Goal: Book appointment/travel/reservation

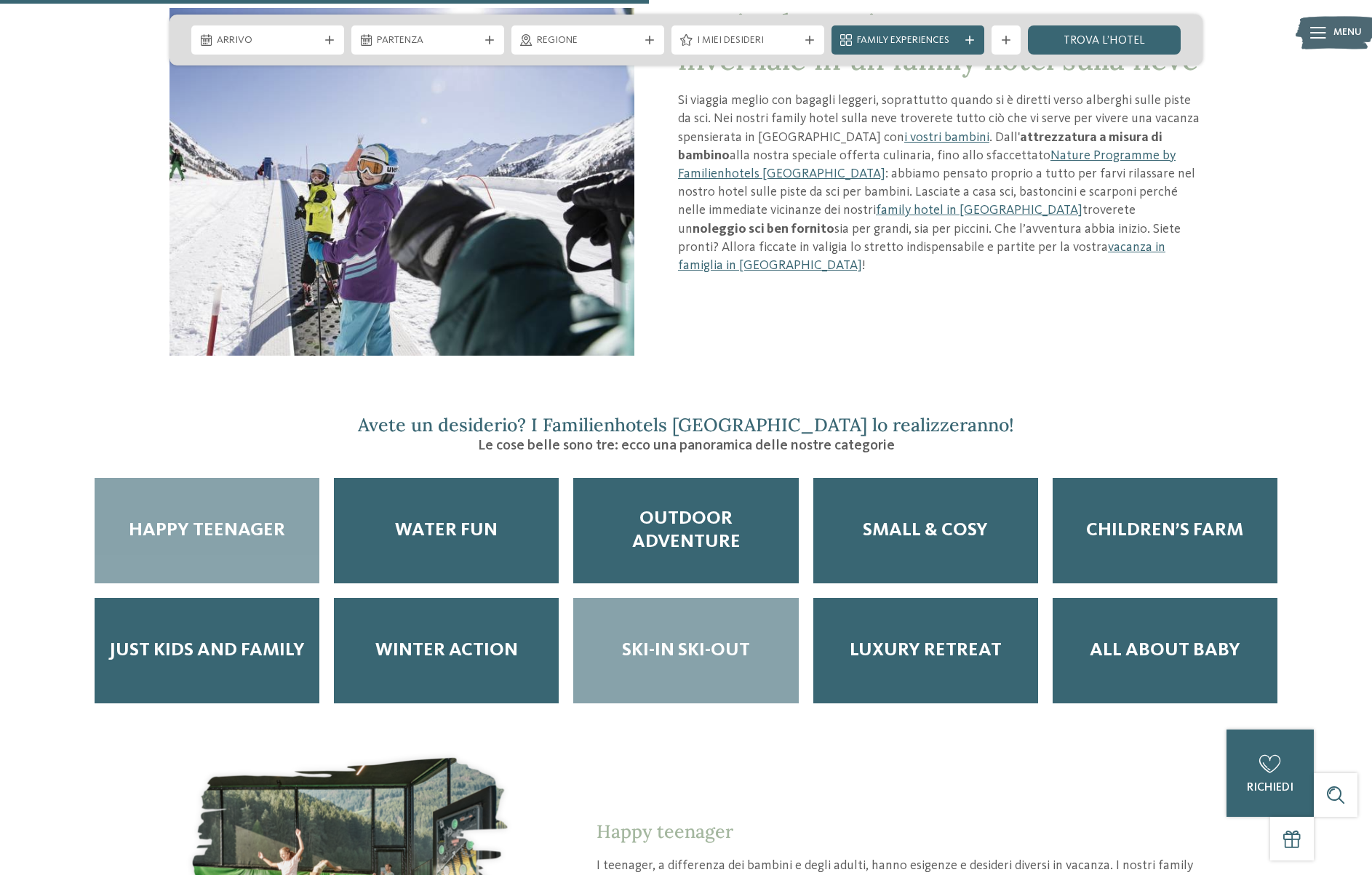
scroll to position [1653, 0]
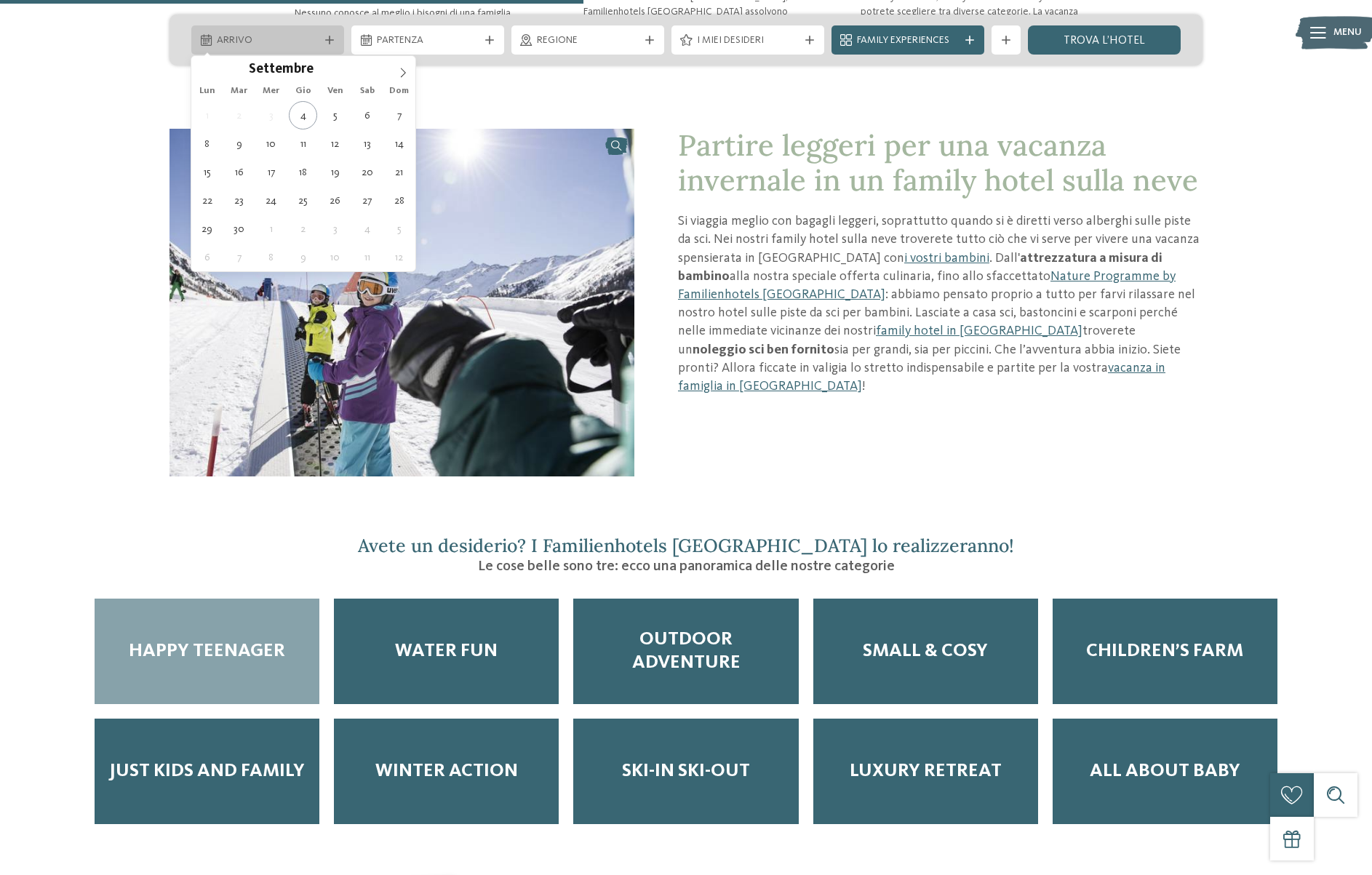
click at [311, 35] on span "Arrivo" at bounding box center [267, 41] width 102 height 15
click at [403, 73] on icon at bounding box center [402, 72] width 10 height 10
type input "****"
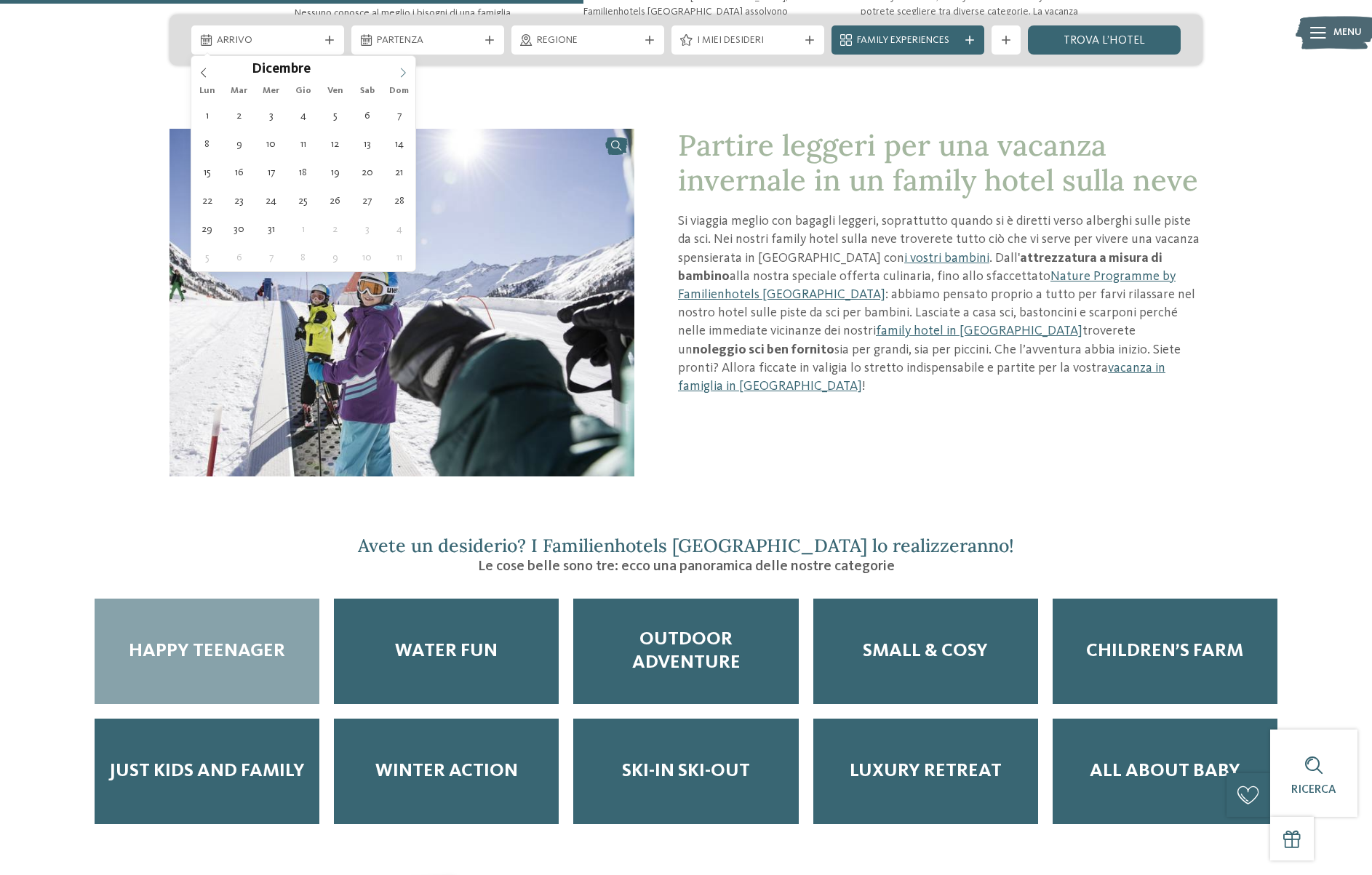
click at [403, 73] on icon at bounding box center [402, 72] width 10 height 10
type div "11.01.2026"
type input "****"
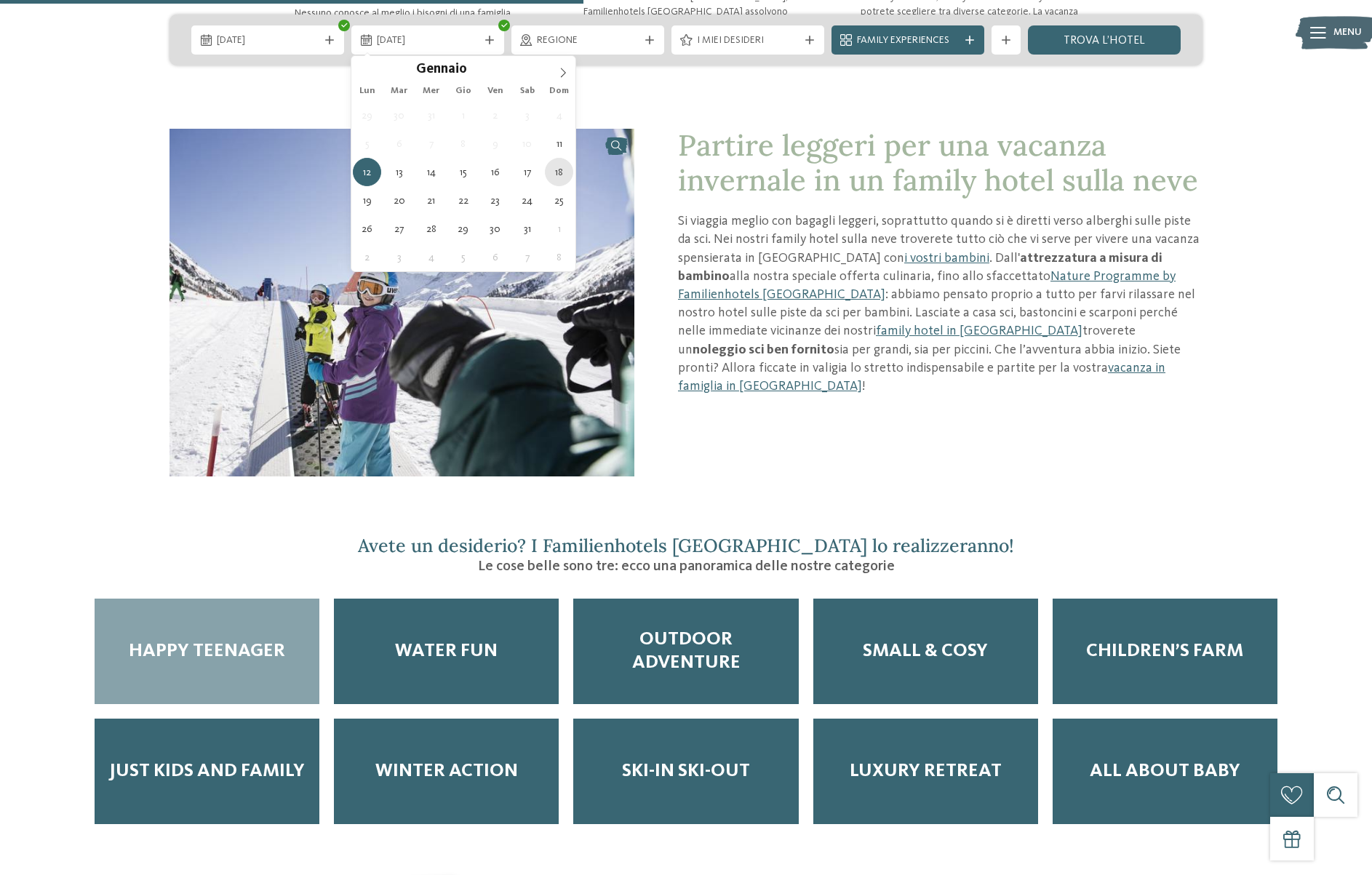
type div "18.01.2026"
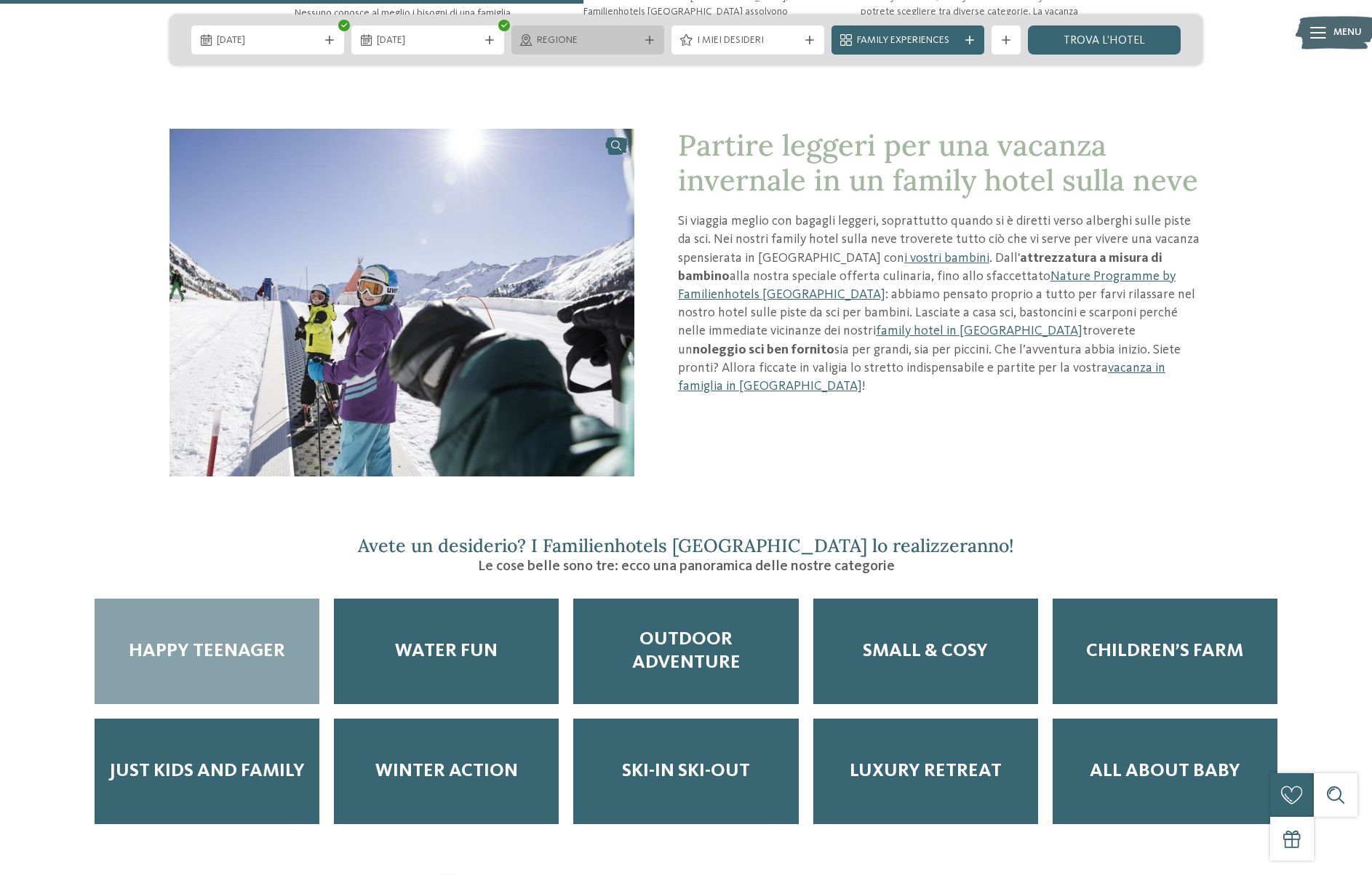
click at [654, 47] on div "Regione" at bounding box center [588, 39] width 153 height 29
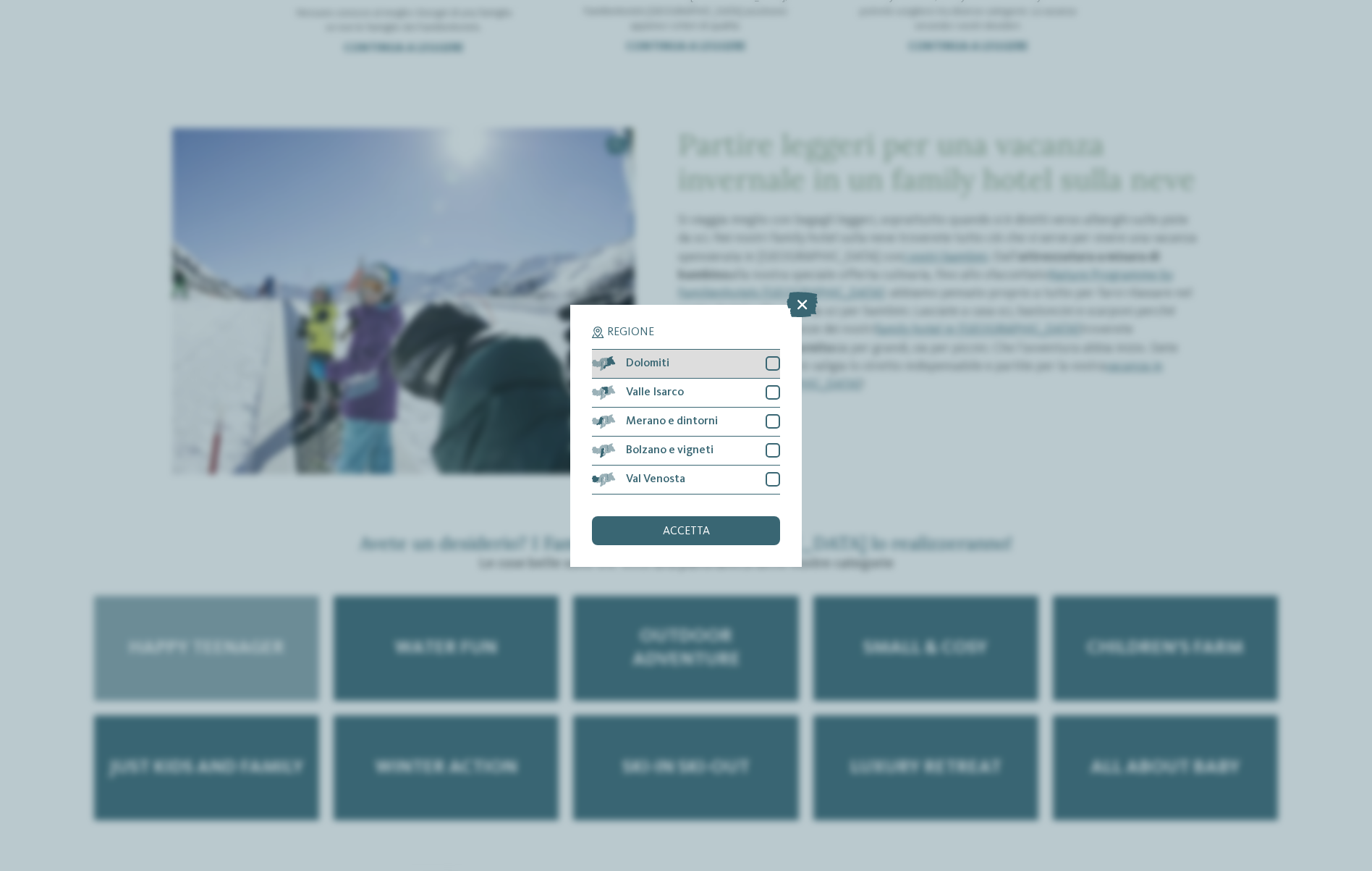
click at [776, 356] on div at bounding box center [773, 363] width 15 height 15
click at [723, 516] on div "accetta" at bounding box center [686, 530] width 188 height 29
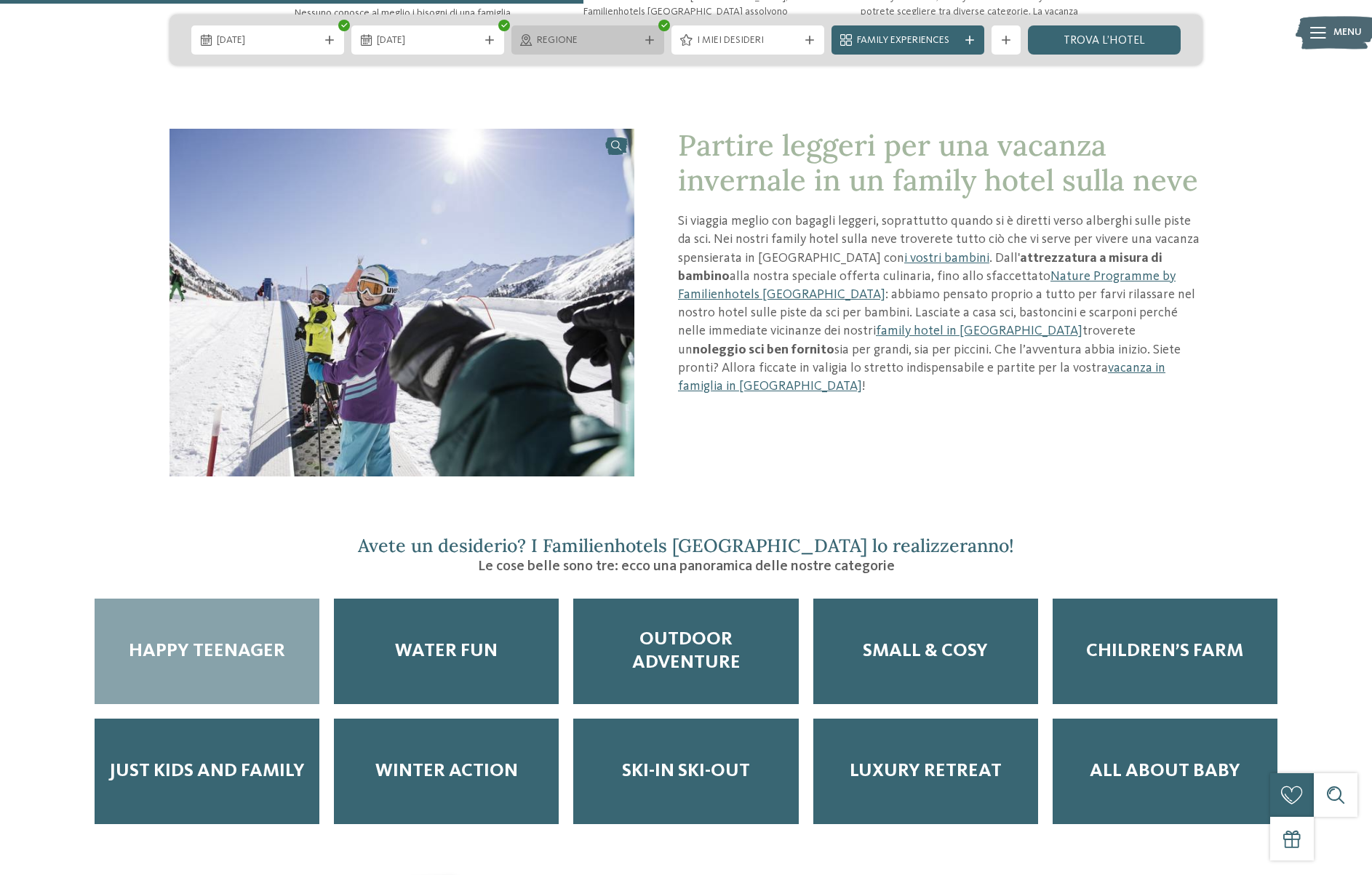
click at [641, 34] on div "Regione" at bounding box center [588, 40] width 109 height 16
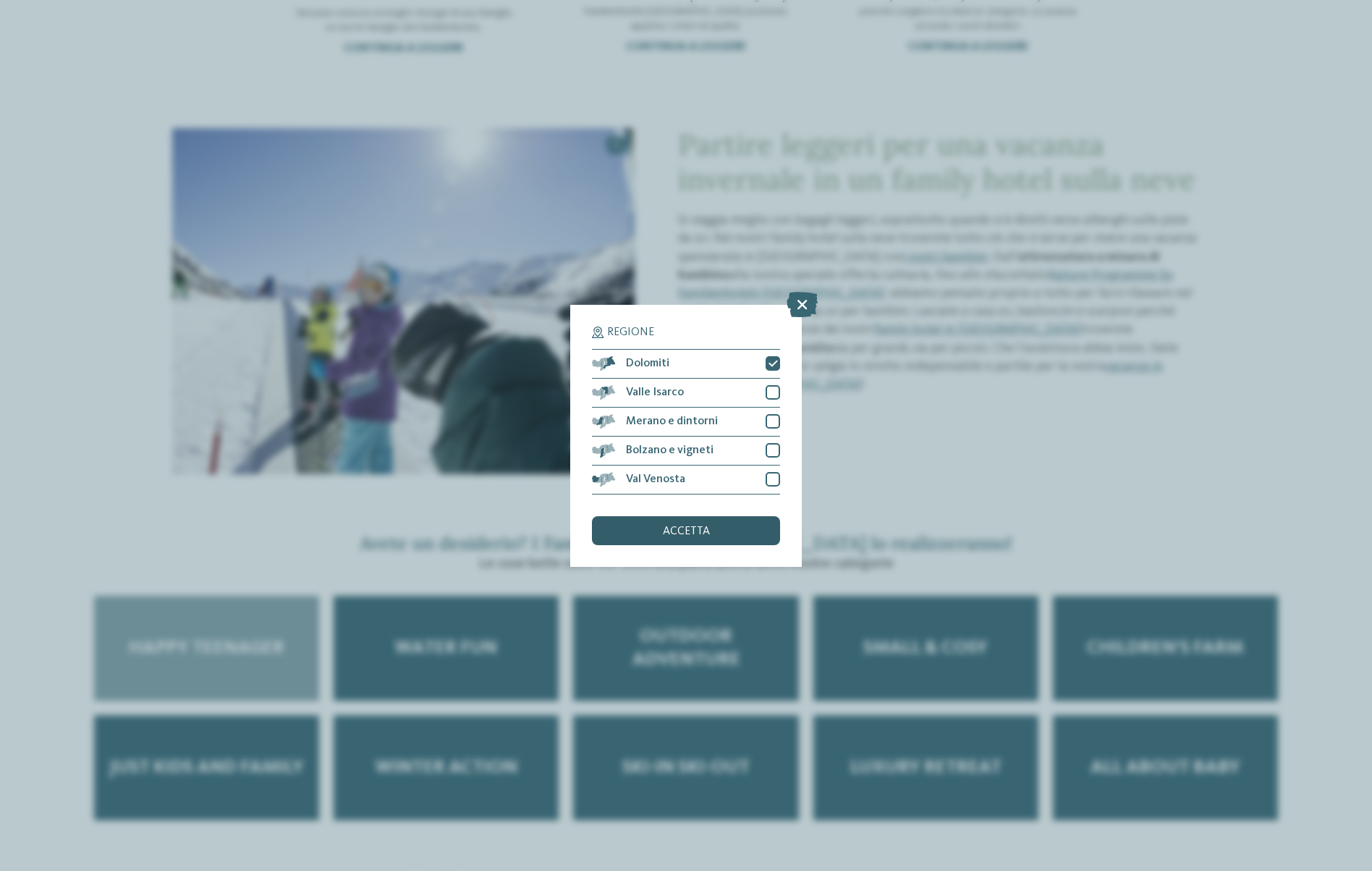
click at [731, 516] on div "accetta" at bounding box center [686, 530] width 188 height 29
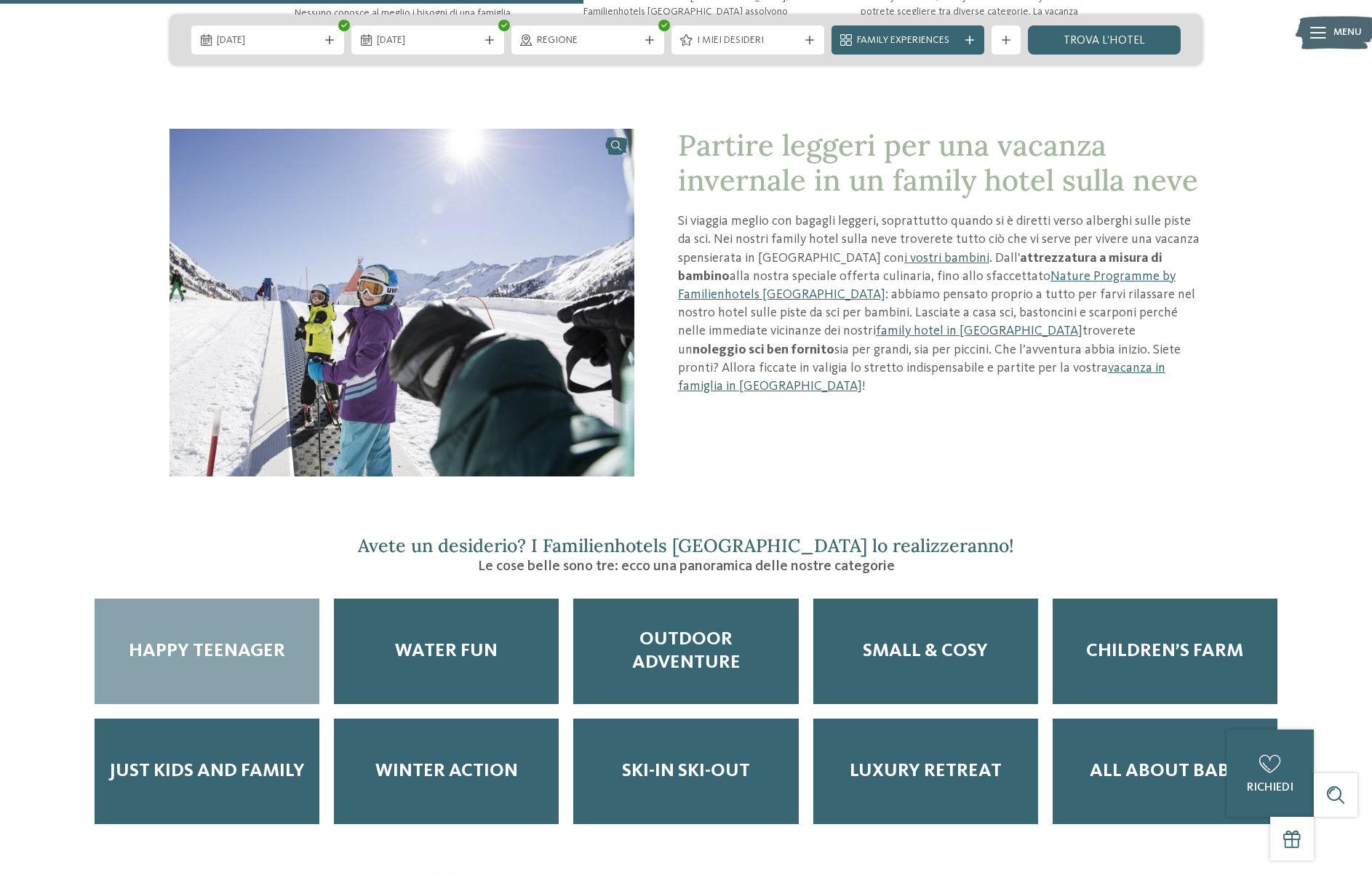
scroll to position [1605, 0]
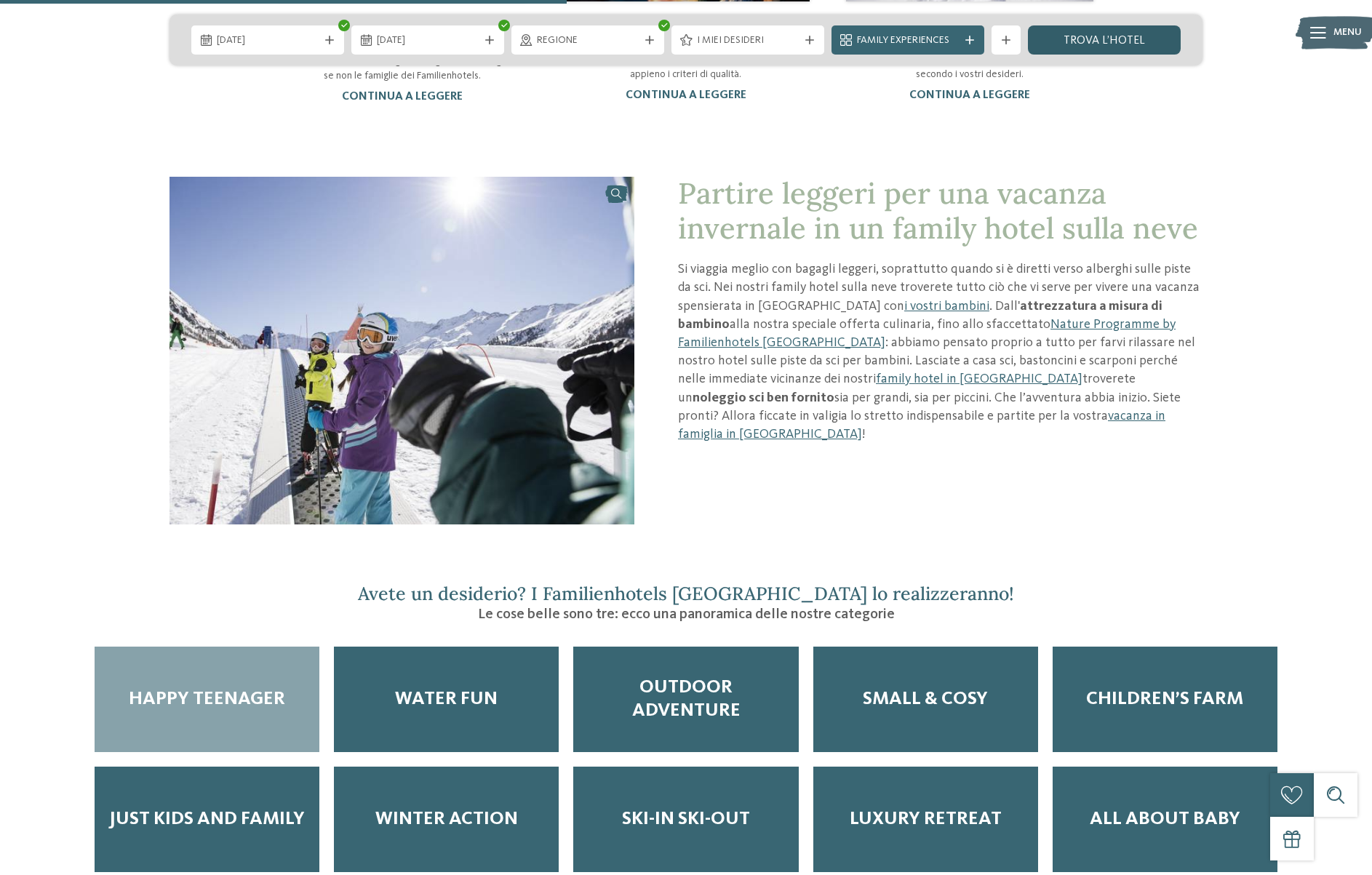
click at [1130, 45] on link "trova l’hotel" at bounding box center [1104, 39] width 153 height 29
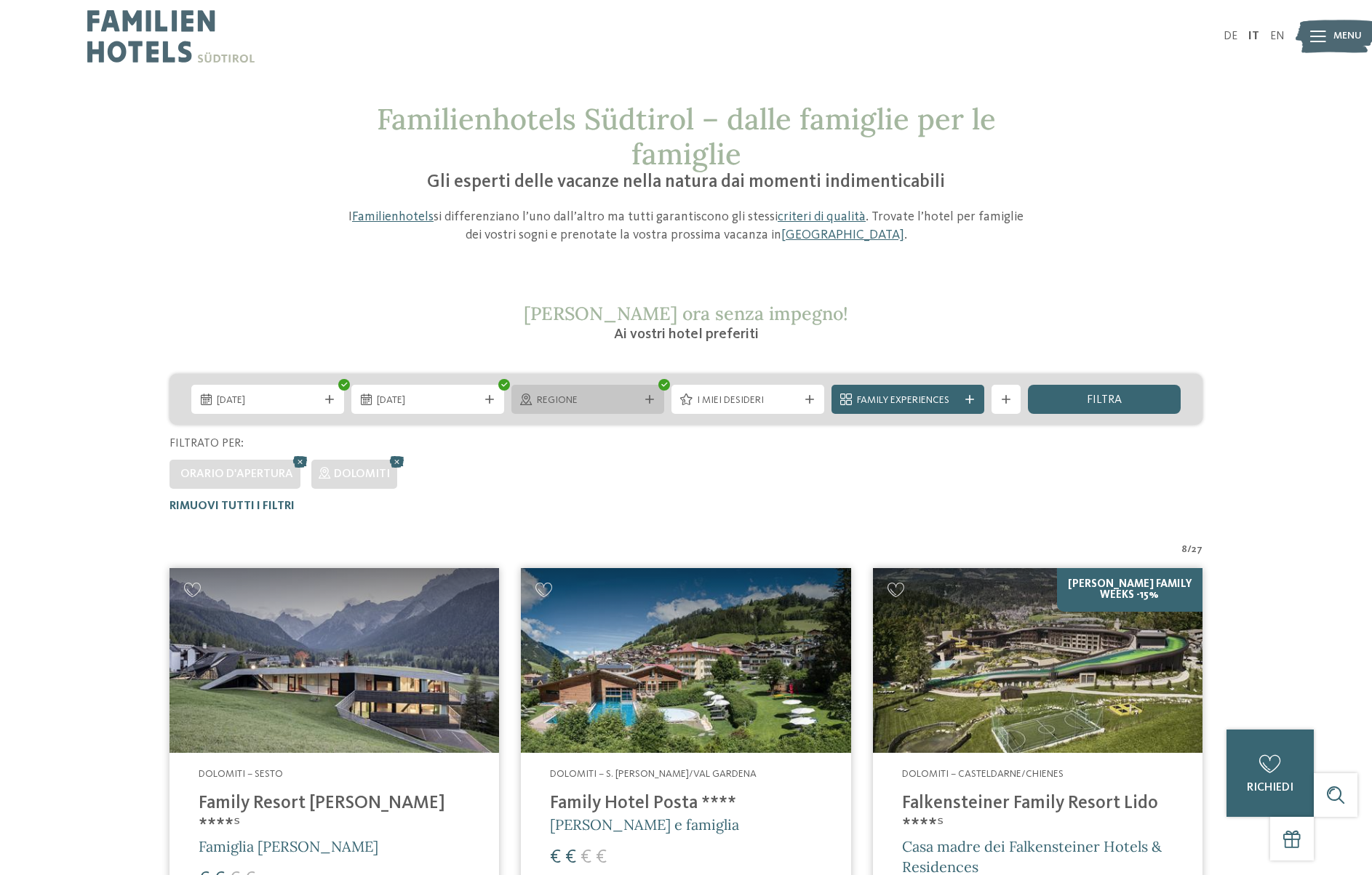
click at [641, 405] on div "Regione" at bounding box center [588, 400] width 109 height 16
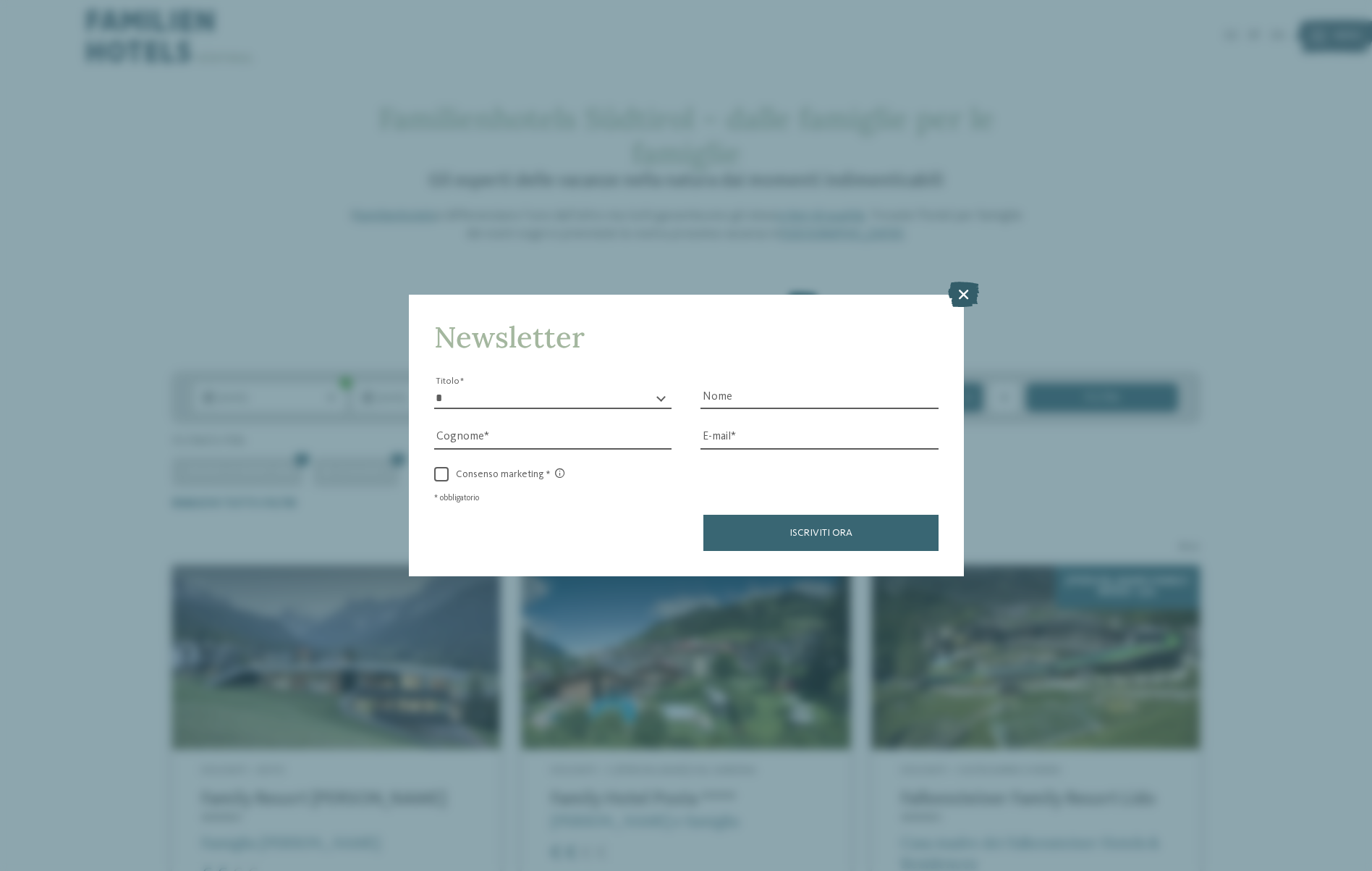
click at [965, 282] on icon at bounding box center [964, 294] width 31 height 25
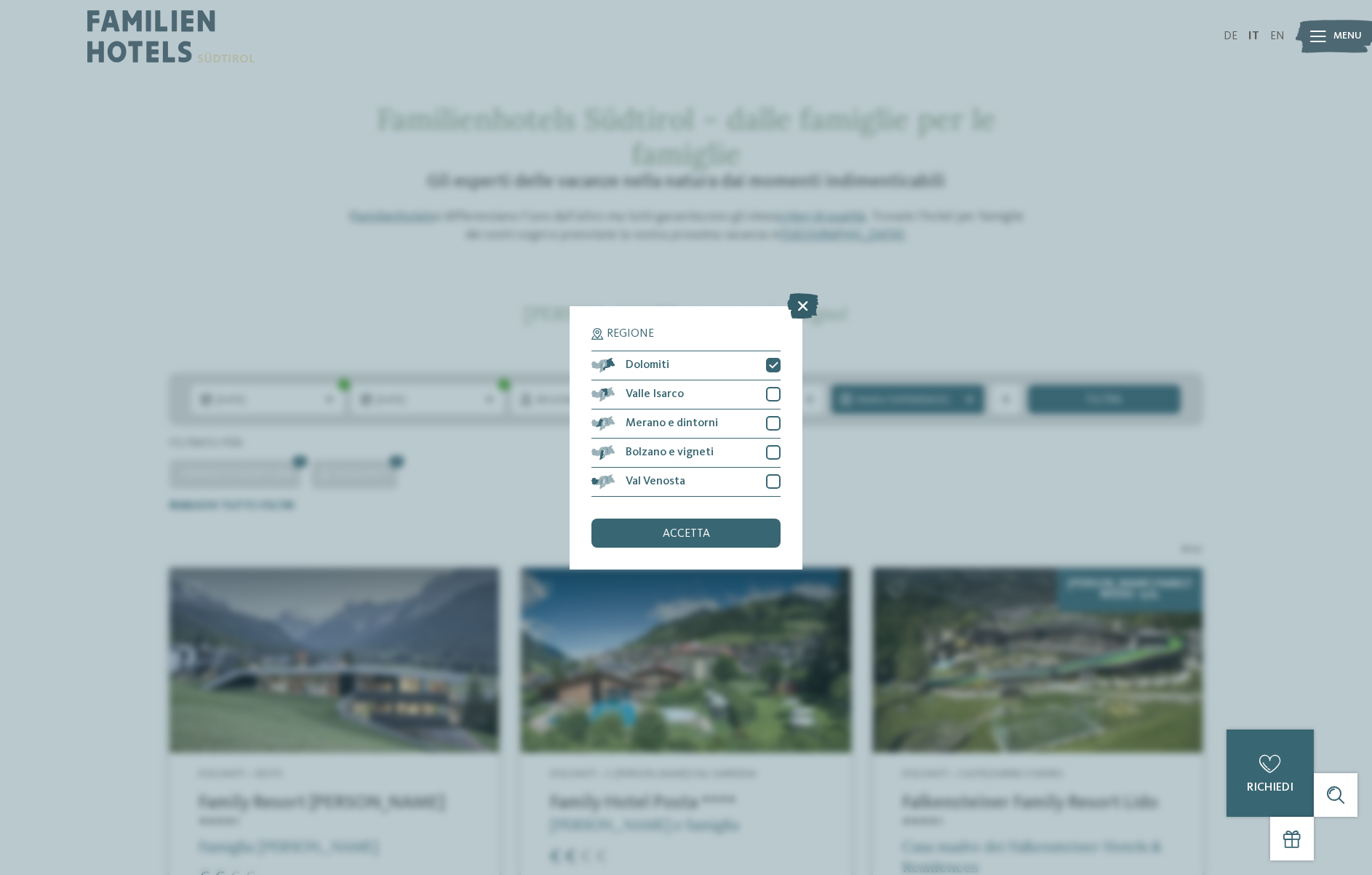
click at [805, 292] on icon at bounding box center [802, 305] width 31 height 25
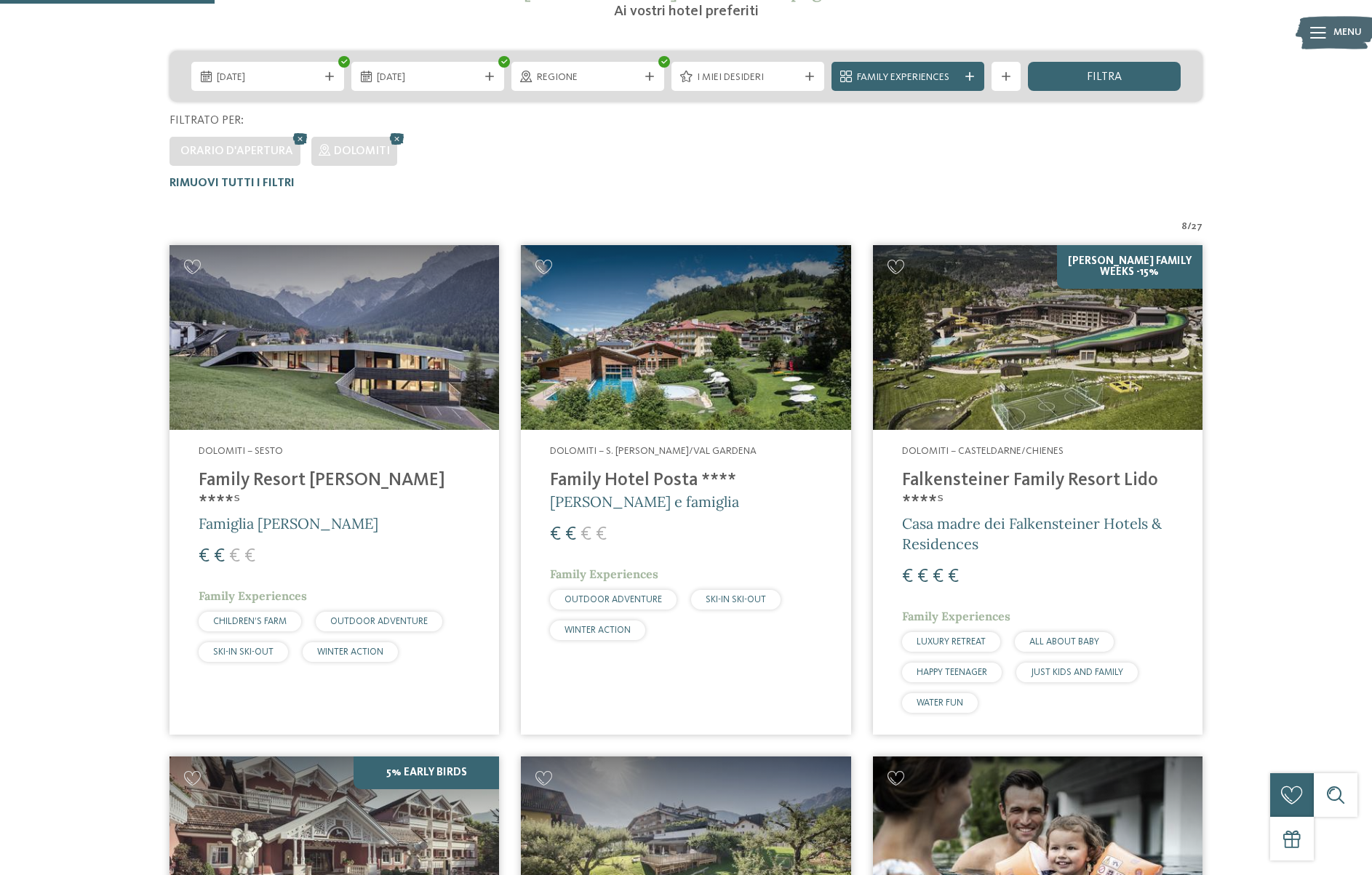
scroll to position [326, 0]
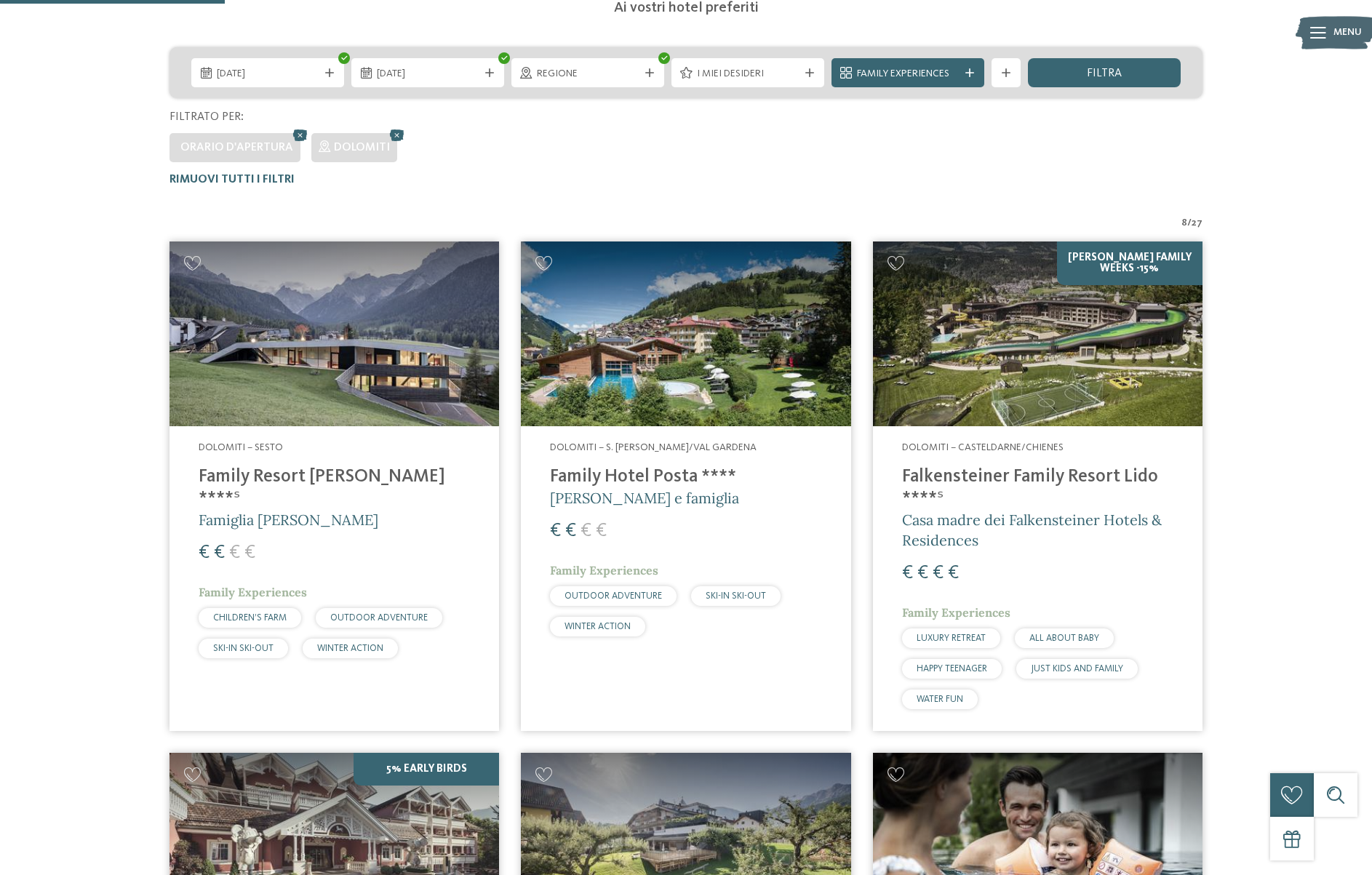
click at [648, 388] on img at bounding box center [686, 334] width 329 height 185
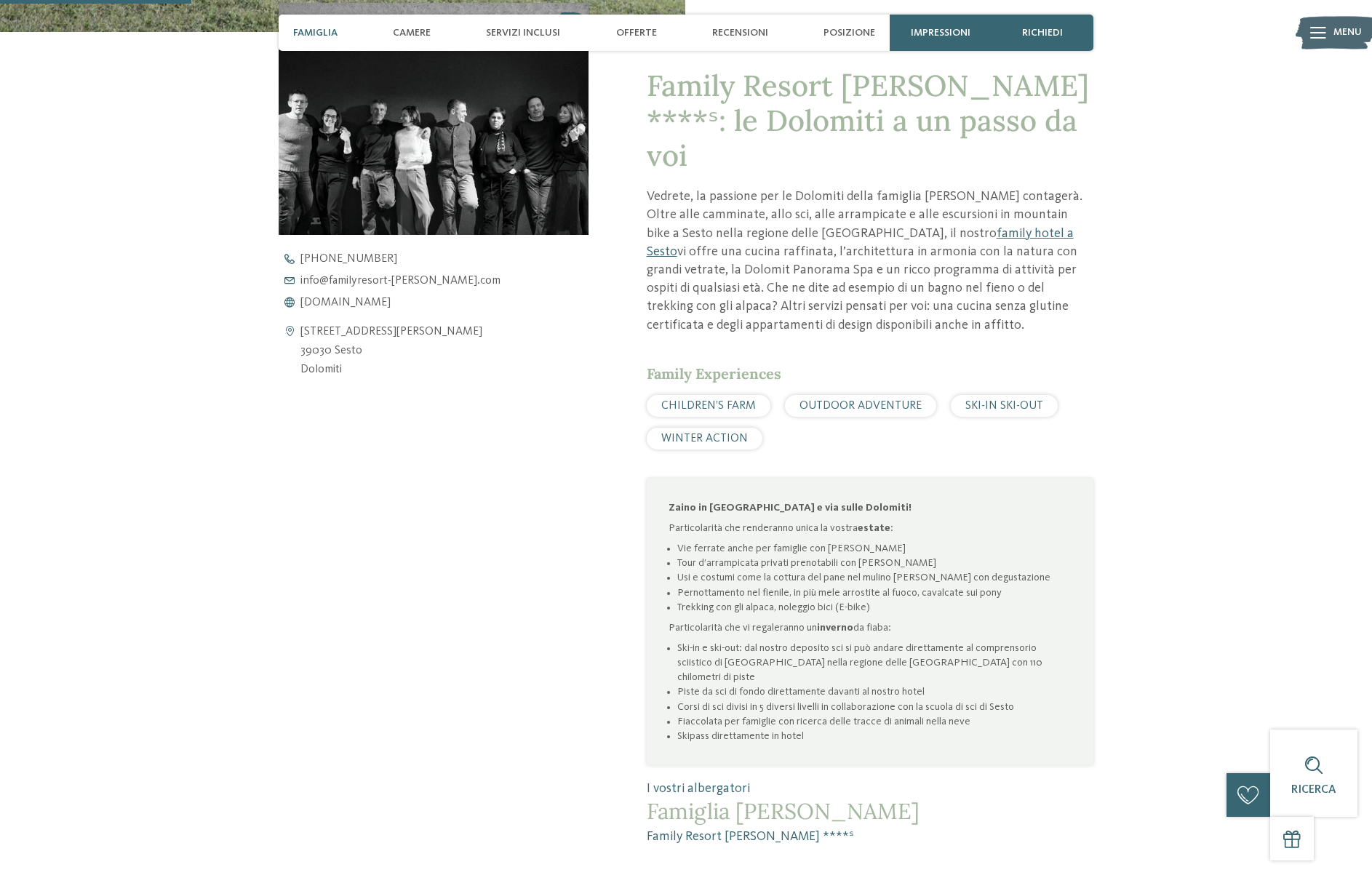
scroll to position [627, 0]
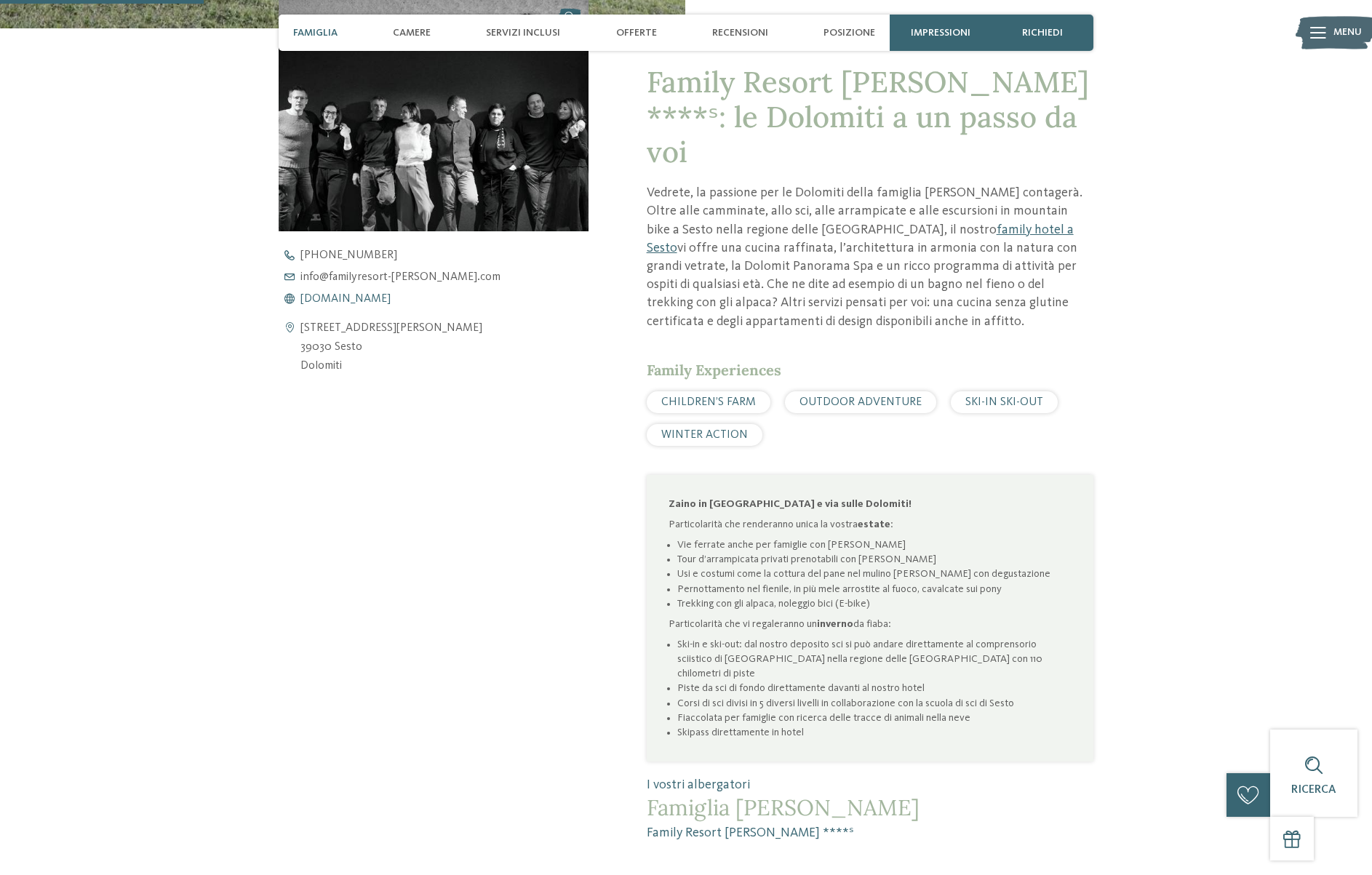
click at [391, 303] on span "[DOMAIN_NAME]" at bounding box center [345, 299] width 90 height 12
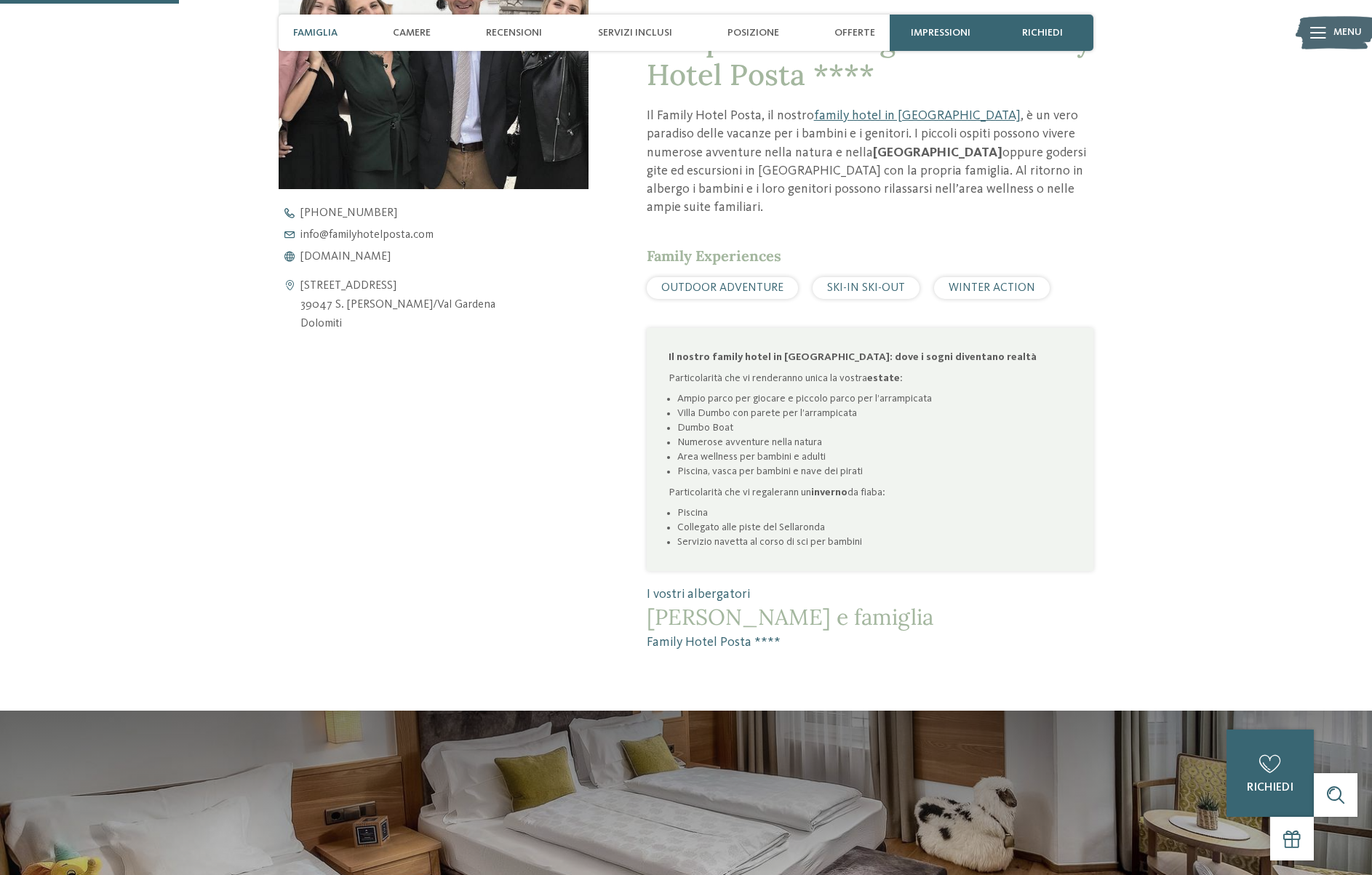
scroll to position [672, 0]
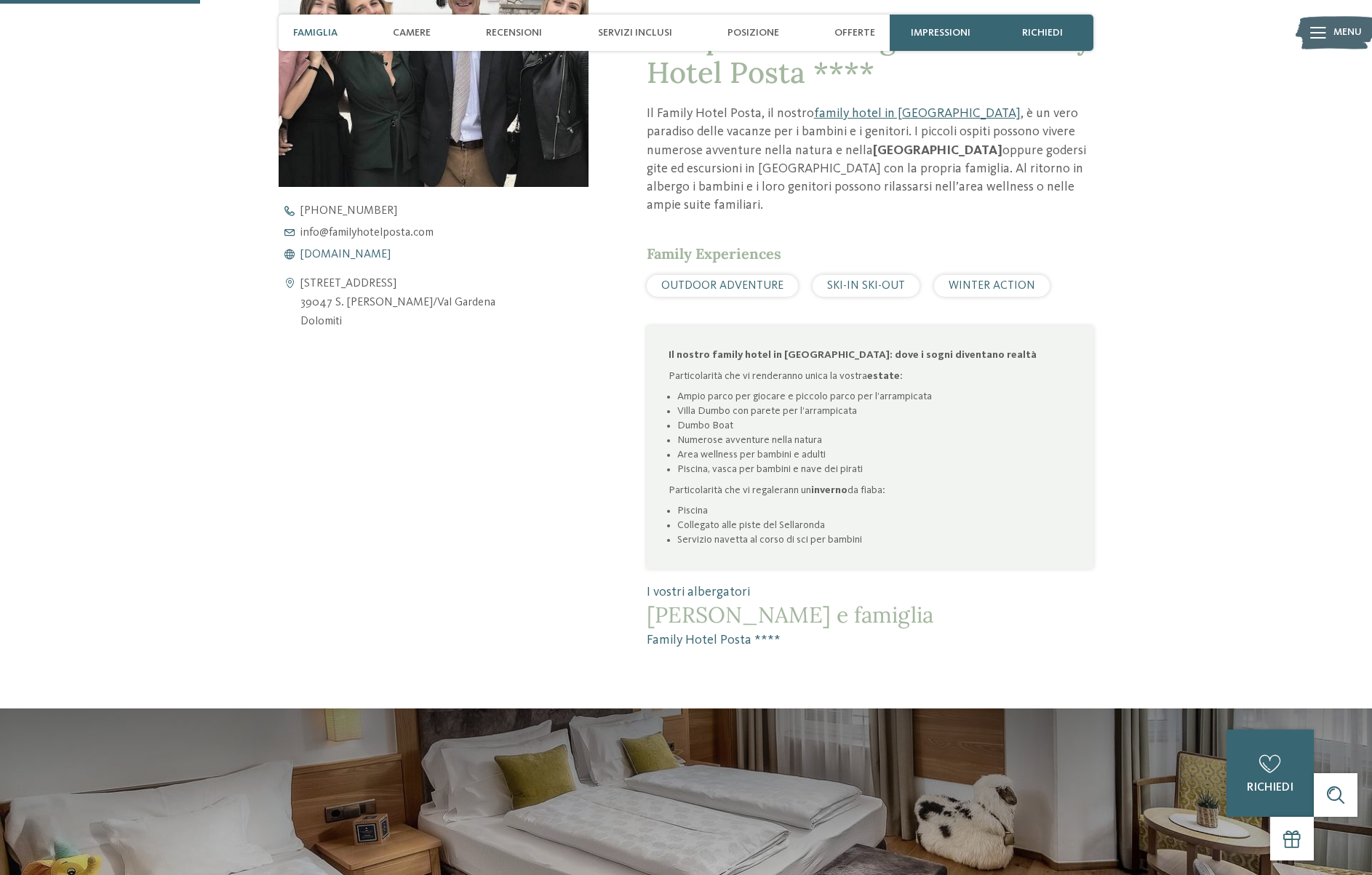
click at [391, 256] on span "www.familyhotelposta.com" at bounding box center [345, 254] width 90 height 12
